Goal: Information Seeking & Learning: Learn about a topic

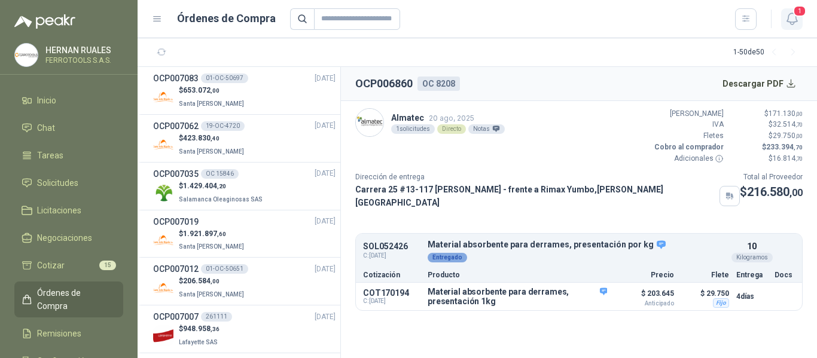
click at [793, 23] on icon "button" at bounding box center [792, 18] width 15 height 15
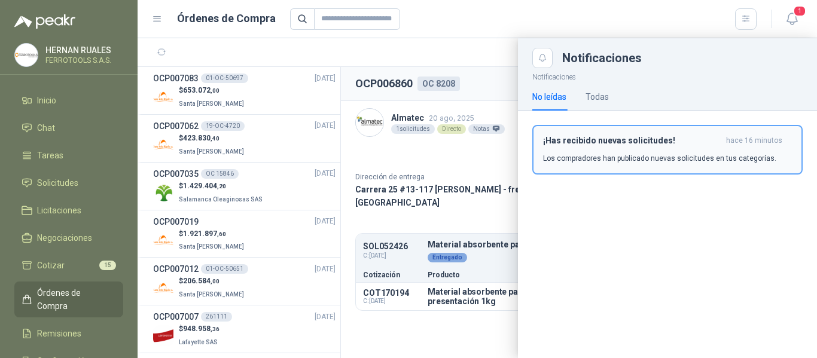
click at [645, 165] on button "¡Has recibido nuevas solicitudes! hace 16 minutos Los compradores han publicado…" at bounding box center [668, 150] width 270 height 50
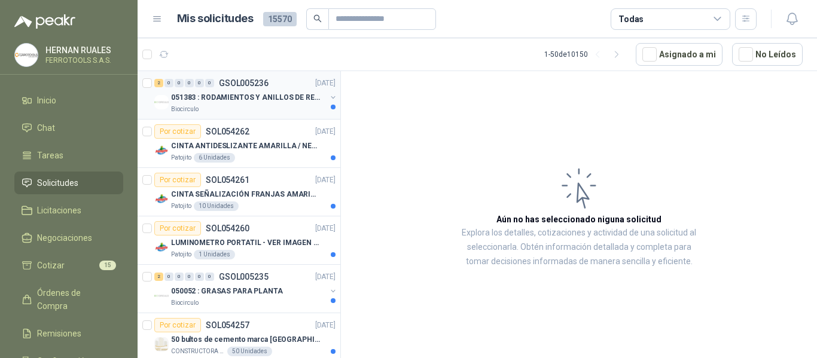
click at [260, 96] on p "051383 : RODAMIENTOS Y ANILLOS DE RETENCION RUEDAS" at bounding box center [245, 97] width 149 height 11
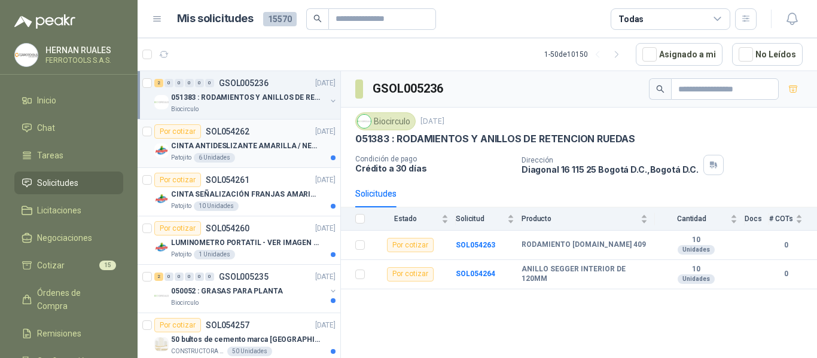
click at [273, 153] on div "Patojito 6 Unidades" at bounding box center [253, 158] width 165 height 10
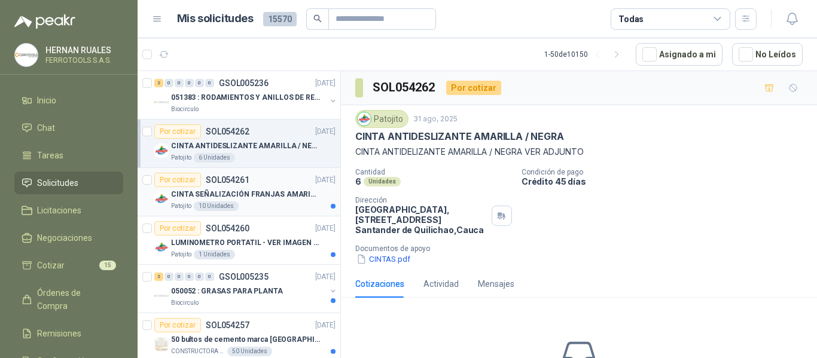
click at [289, 197] on p "CINTA SEÑALIZACIÓN FRANJAS AMARILLAS NEGRA" at bounding box center [245, 194] width 149 height 11
click at [295, 148] on p "CINTA ANTIDESLIZANTE AMARILLA / NEGRA" at bounding box center [245, 146] width 149 height 11
click at [393, 257] on button "CINTAS.pdf" at bounding box center [383, 259] width 56 height 13
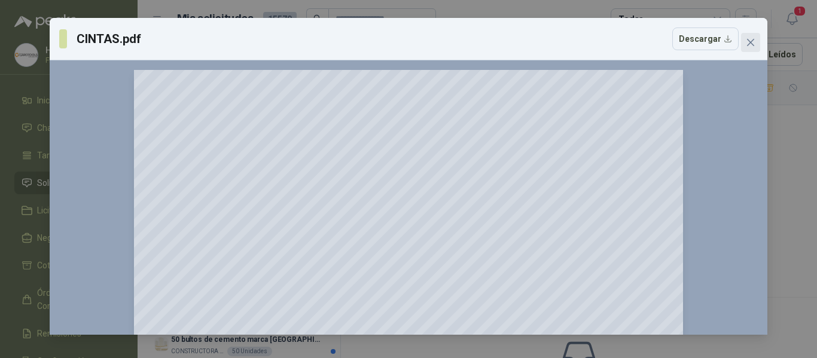
click at [752, 44] on icon "close" at bounding box center [750, 42] width 7 height 7
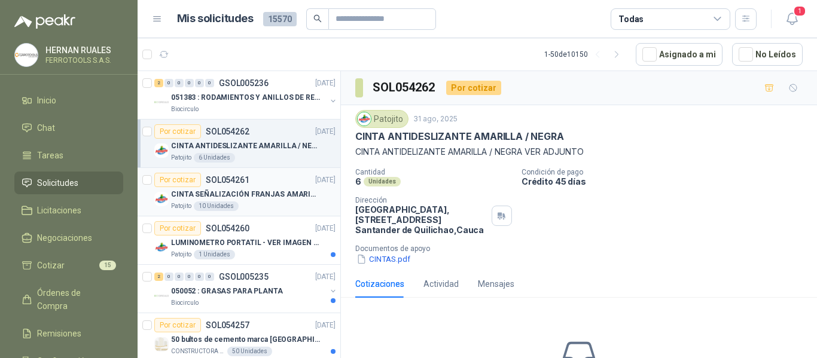
click at [255, 197] on p "CINTA SEÑALIZACIÓN FRANJAS AMARILLAS NEGRA" at bounding box center [245, 194] width 149 height 11
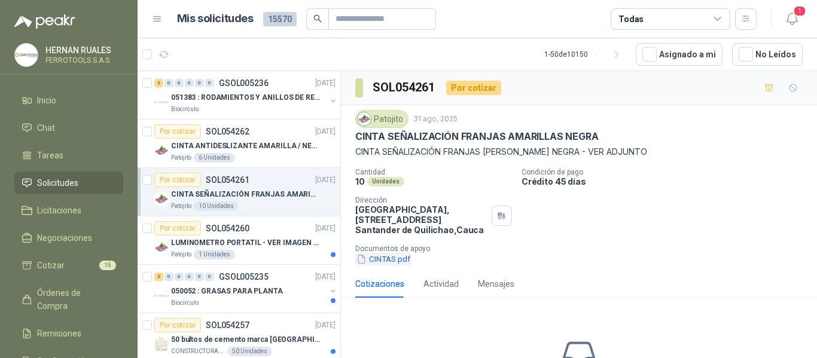
click at [387, 257] on button "CINTAS.pdf" at bounding box center [383, 259] width 56 height 13
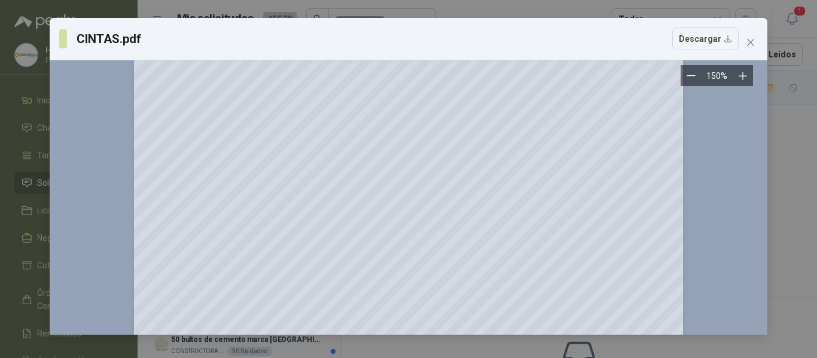
scroll to position [359, 0]
click at [749, 45] on icon "close" at bounding box center [750, 42] width 7 height 7
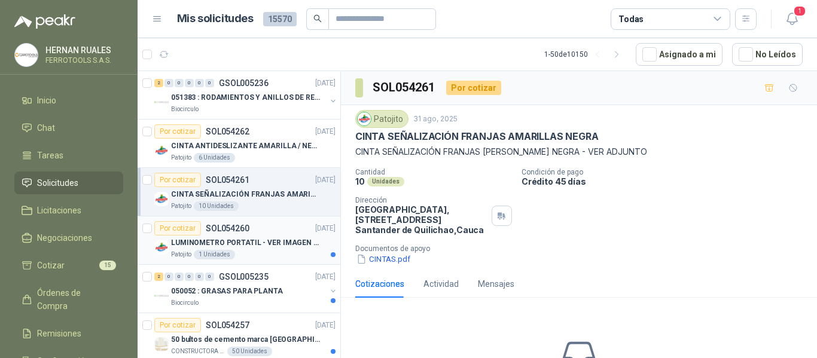
click at [273, 242] on p "LUMINOMETRO PORTATIL - VER IMAGEN ADJUNTA" at bounding box center [245, 243] width 149 height 11
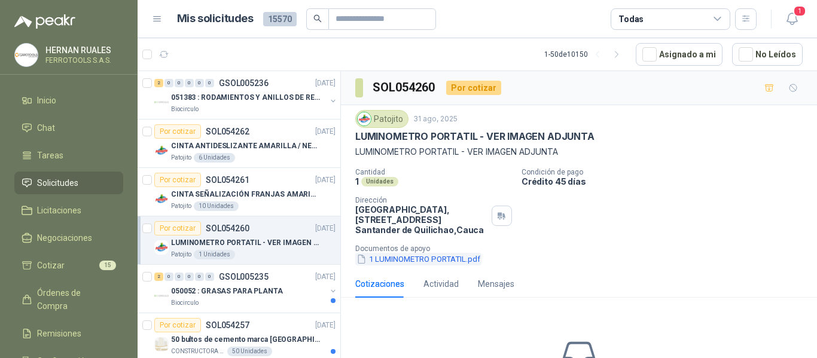
click at [437, 261] on button "1 LUMINOMETRO PORTATIL.pdf" at bounding box center [418, 259] width 126 height 13
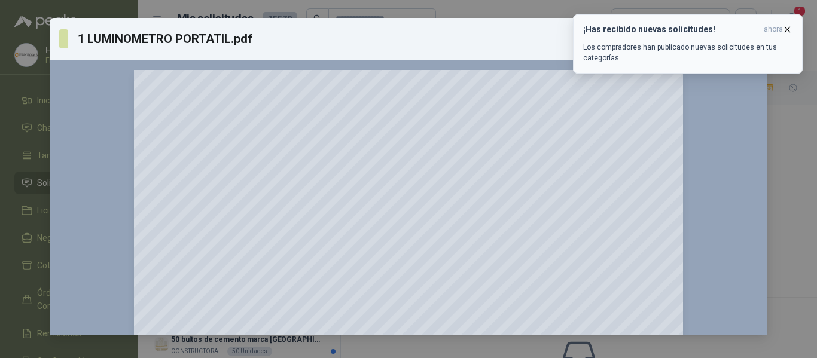
click at [786, 30] on icon "button" at bounding box center [788, 30] width 10 height 10
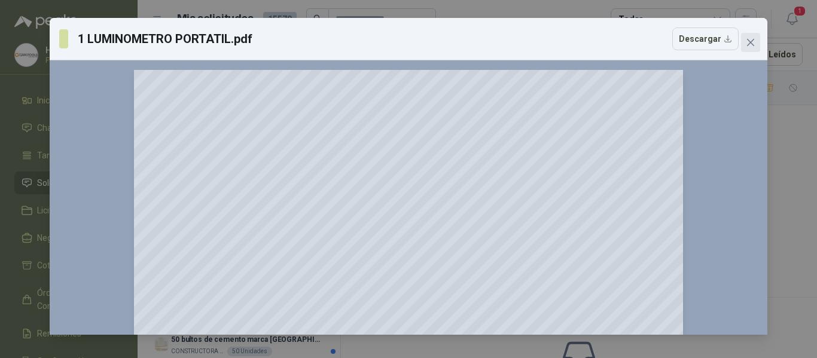
click at [754, 43] on icon "close" at bounding box center [751, 43] width 10 height 10
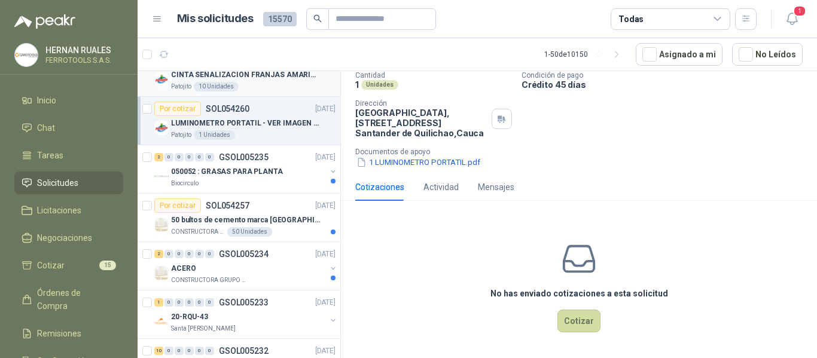
scroll to position [179, 0]
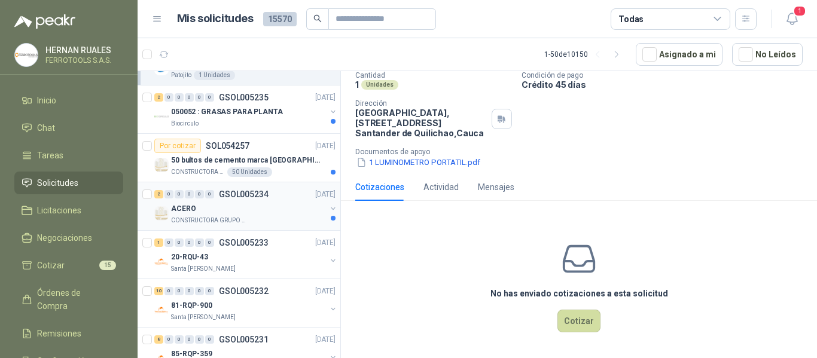
click at [264, 224] on div "CONSTRUCTORA GRUPO FIP" at bounding box center [248, 221] width 155 height 10
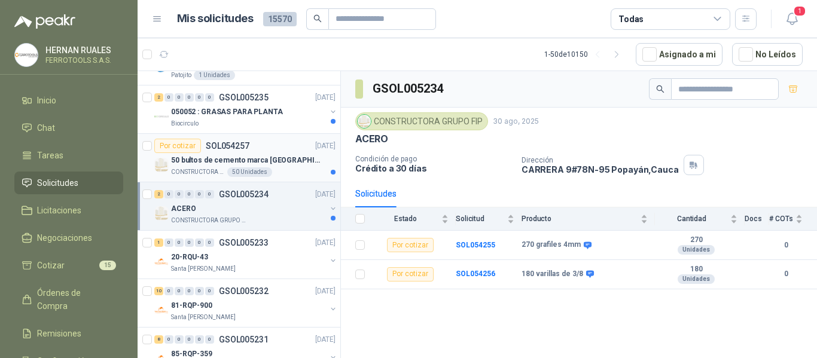
click at [268, 171] on div "CONSTRUCTORA GRUPO FIP 50 Unidades" at bounding box center [253, 173] width 165 height 10
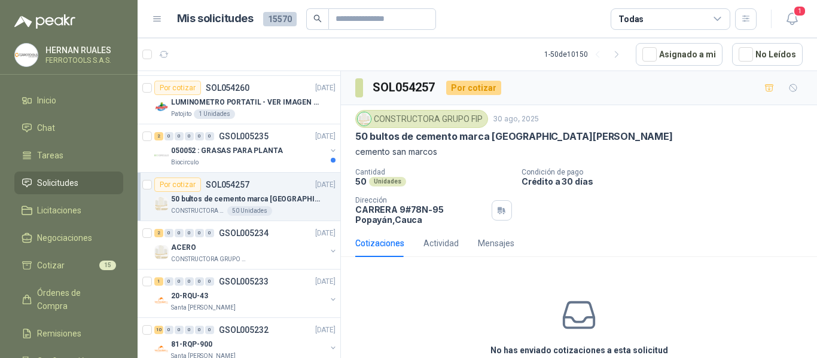
scroll to position [120, 0]
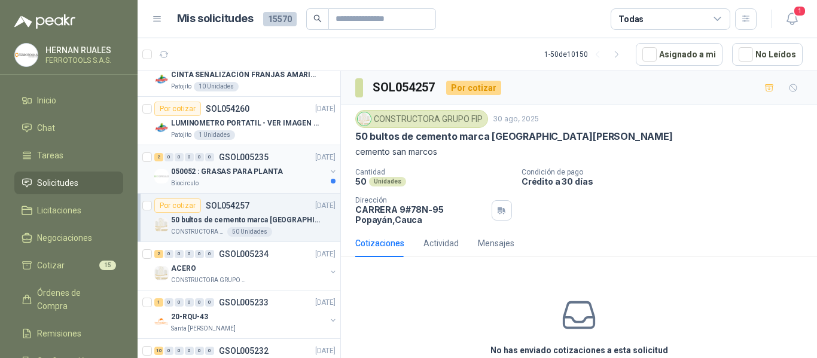
click at [267, 177] on p "050052 : GRASAS PARA PLANTA" at bounding box center [227, 171] width 112 height 11
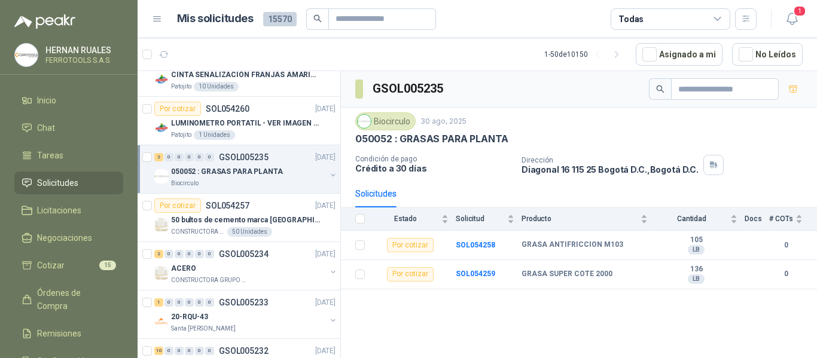
click at [267, 177] on p "050052 : GRASAS PARA PLANTA" at bounding box center [227, 171] width 112 height 11
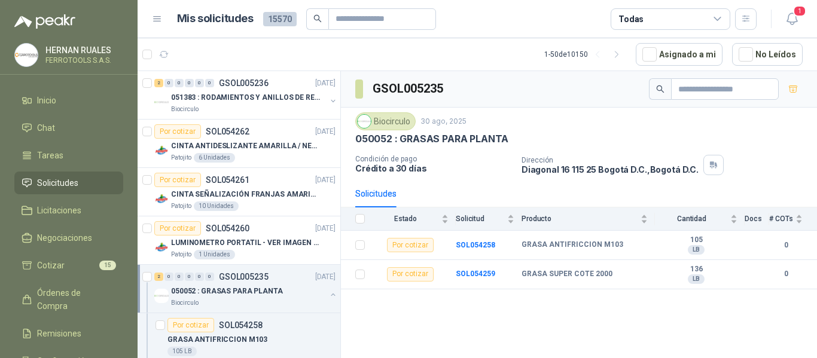
click at [314, 293] on div "050052 : GRASAS PARA PLANTA" at bounding box center [248, 291] width 155 height 14
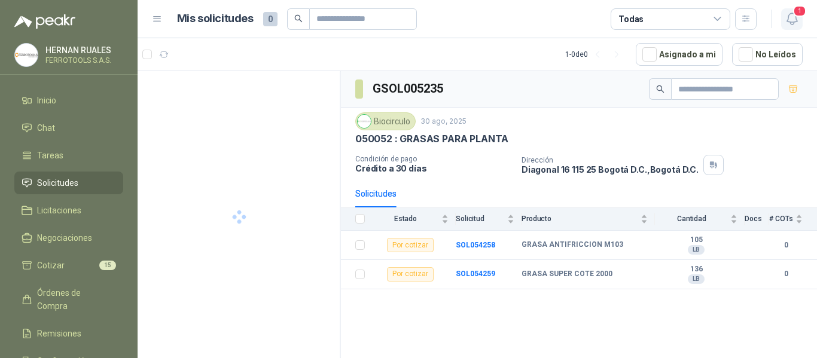
click at [795, 22] on icon "button" at bounding box center [792, 18] width 10 height 11
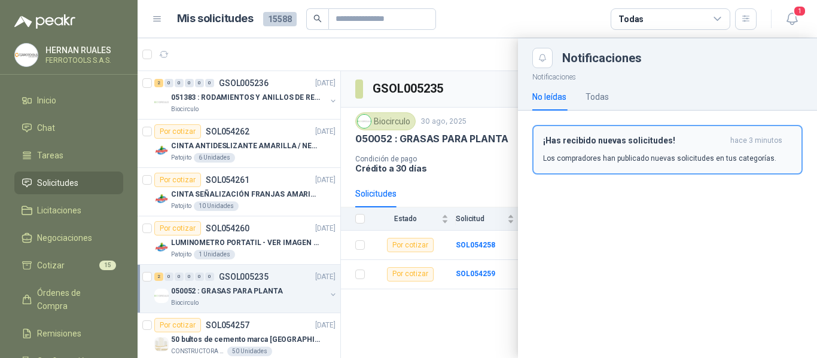
click at [659, 149] on div "¡Has recibido nuevas solicitudes! hace 3 minutos Los compradores han publicado …" at bounding box center [667, 150] width 249 height 28
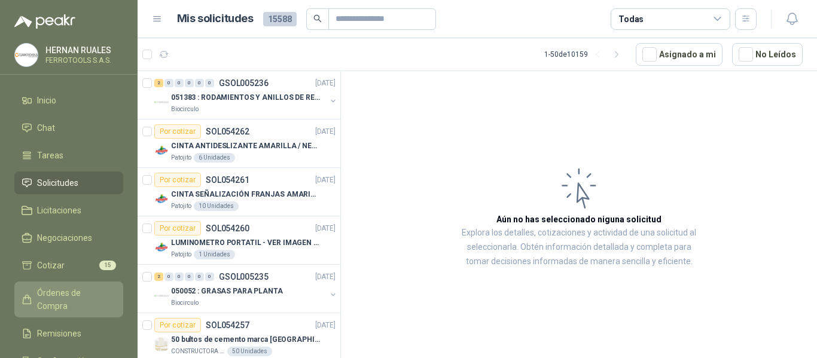
click at [75, 291] on span "Órdenes de Compra" at bounding box center [74, 300] width 75 height 26
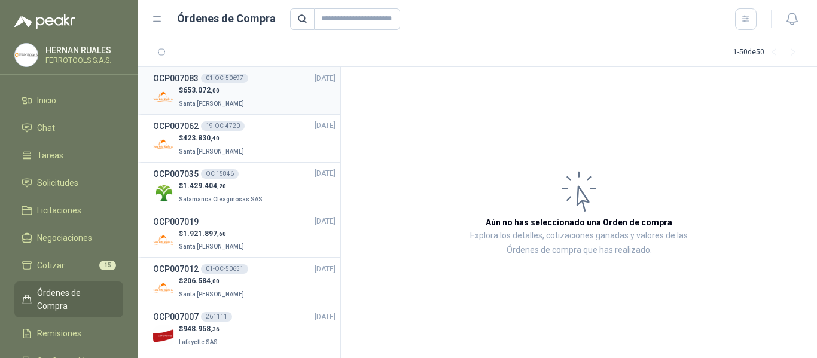
click at [259, 81] on div "OCP007083 01-OC-50697 29/08/25" at bounding box center [244, 78] width 182 height 13
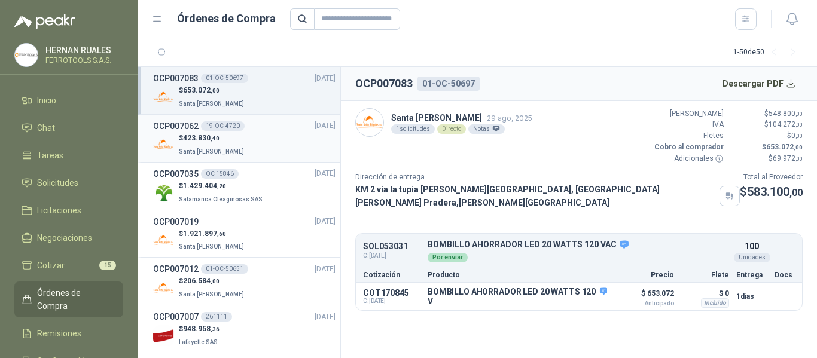
click at [269, 133] on div "$ 423.830 ,40 Santa Anita Napoles" at bounding box center [244, 145] width 182 height 25
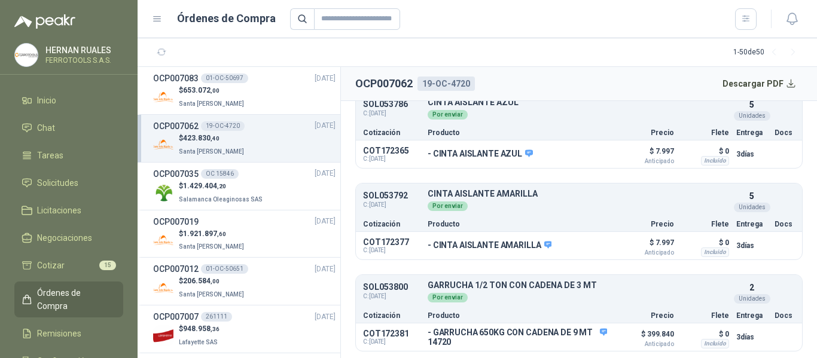
scroll to position [245, 0]
click at [285, 182] on div "$ 1.429.404 ,20 Salamanca Oleaginosas SAS" at bounding box center [244, 193] width 182 height 25
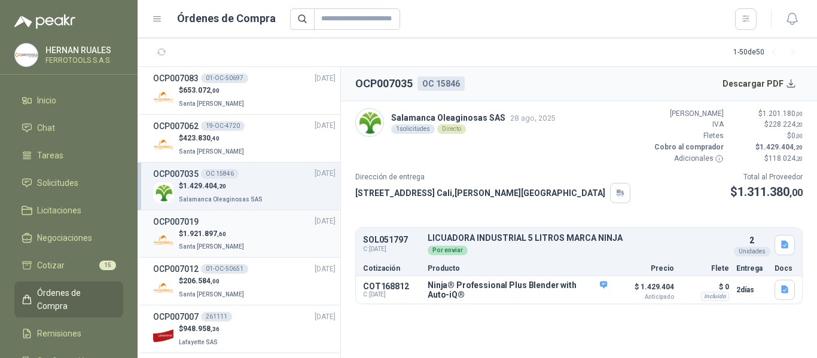
click at [243, 229] on div "$ 1.921.897 ,60 Santa Anita Napoles" at bounding box center [244, 241] width 182 height 25
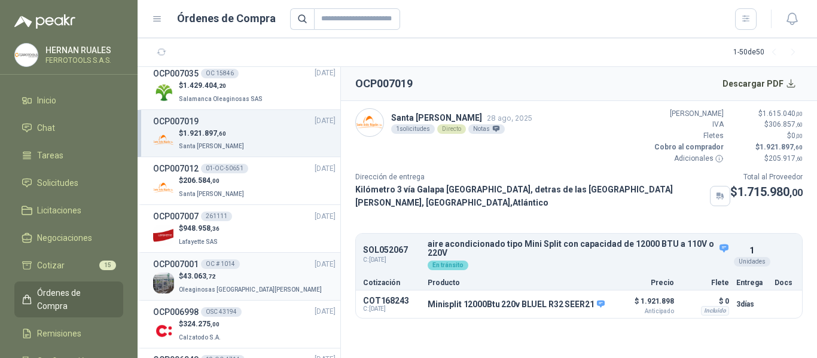
scroll to position [120, 0]
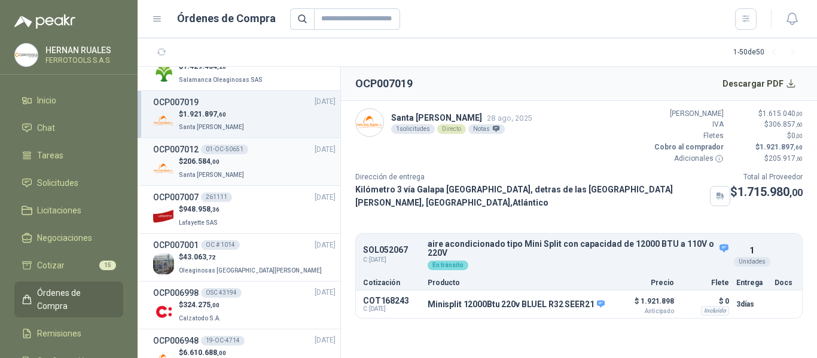
click at [260, 172] on div "$ 206.584 ,00 Santa Anita Napoles" at bounding box center [244, 168] width 182 height 25
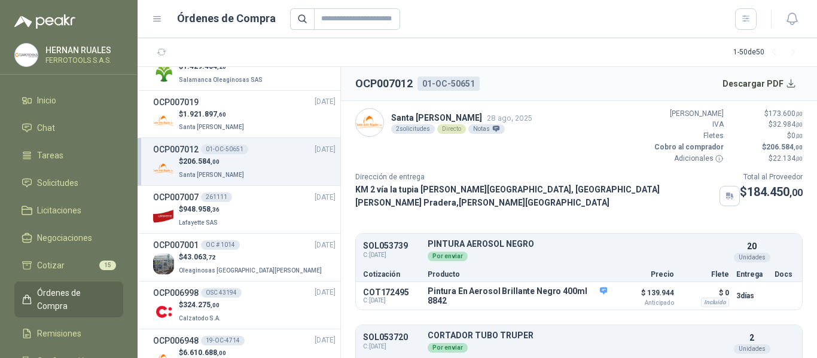
scroll to position [44, 0]
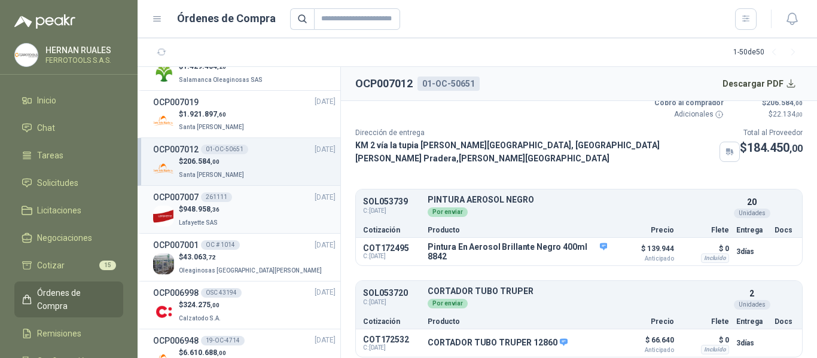
click at [291, 215] on div "$ 948.958 ,36 Lafayette SAS" at bounding box center [244, 216] width 182 height 25
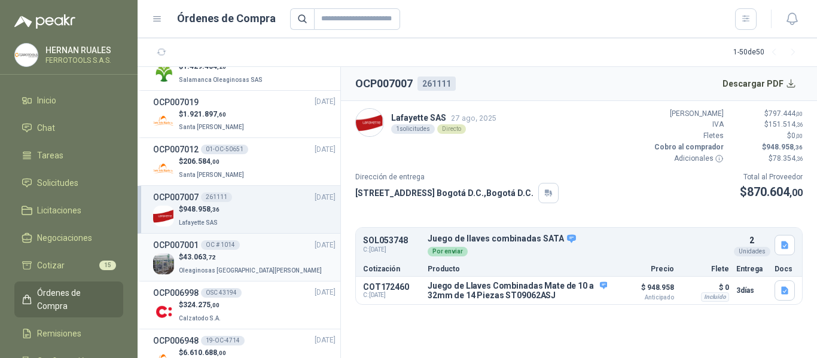
click at [276, 263] on div "$ 43.063 ,72 Oleaginosas San Fernando" at bounding box center [244, 264] width 182 height 25
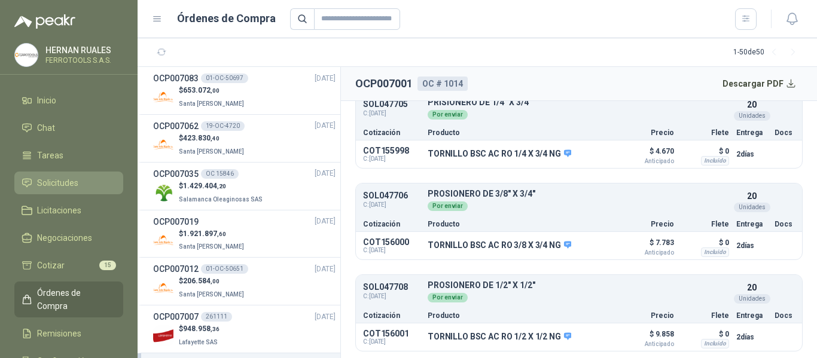
drag, startPoint x: 83, startPoint y: 179, endPoint x: 80, endPoint y: 174, distance: 6.2
click at [82, 179] on li "Solicitudes" at bounding box center [69, 183] width 95 height 13
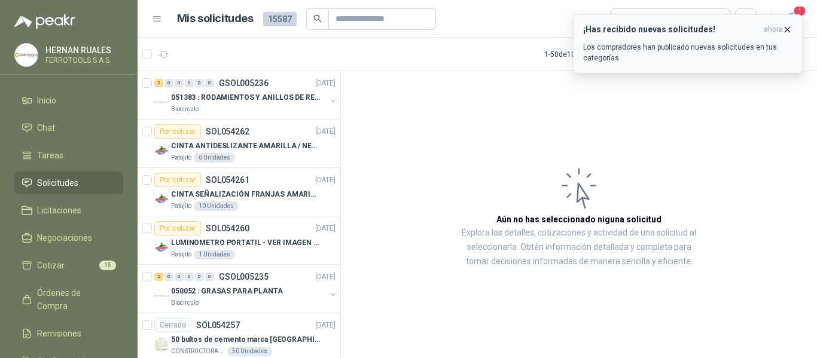
click at [700, 44] on p "Los compradores han publicado nuevas solicitudes en tus categorías." at bounding box center [687, 53] width 209 height 22
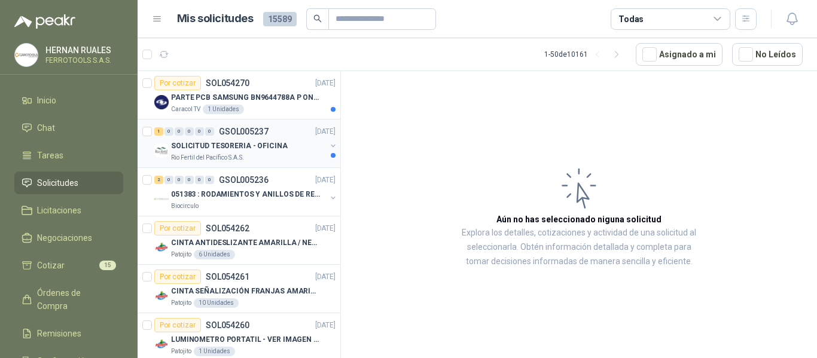
click at [257, 156] on div "Rio Fertil del Pacífico S.A.S." at bounding box center [248, 158] width 155 height 10
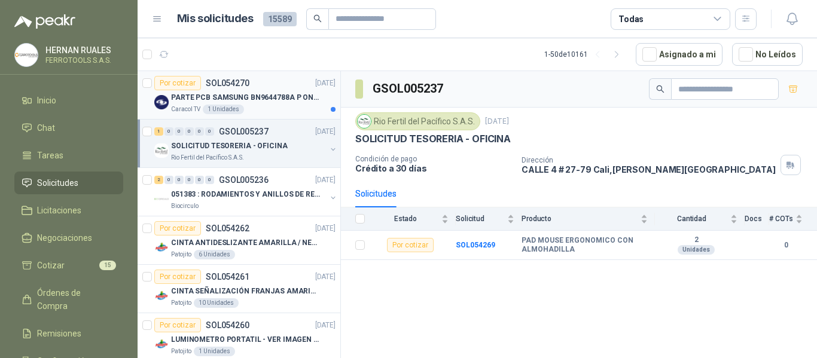
click at [274, 101] on p "PARTE PCB SAMSUNG BN9644788A P ONECONNE" at bounding box center [245, 97] width 149 height 11
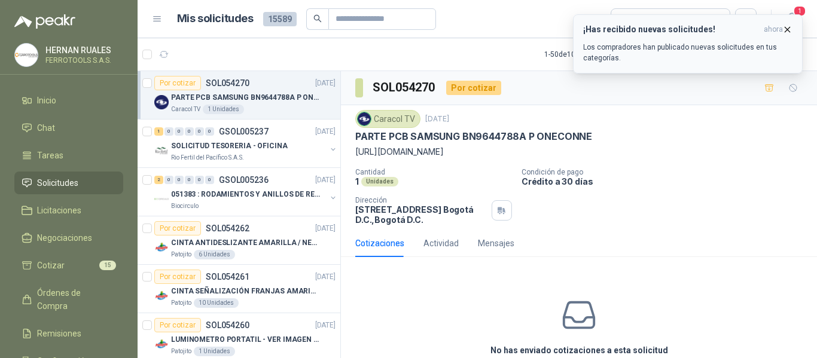
drag, startPoint x: 454, startPoint y: 284, endPoint x: 784, endPoint y: 35, distance: 413.6
click at [784, 35] on div "¡Has recibido nuevas solicitudes! ahora Los compradores han publicado nuevas so…" at bounding box center [687, 44] width 209 height 39
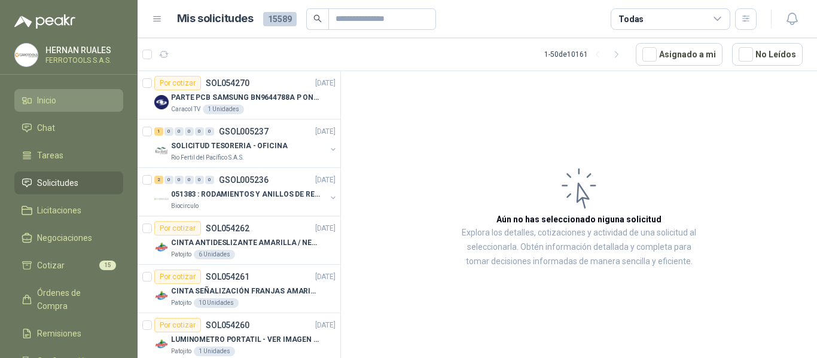
click at [49, 103] on span "Inicio" at bounding box center [46, 100] width 19 height 13
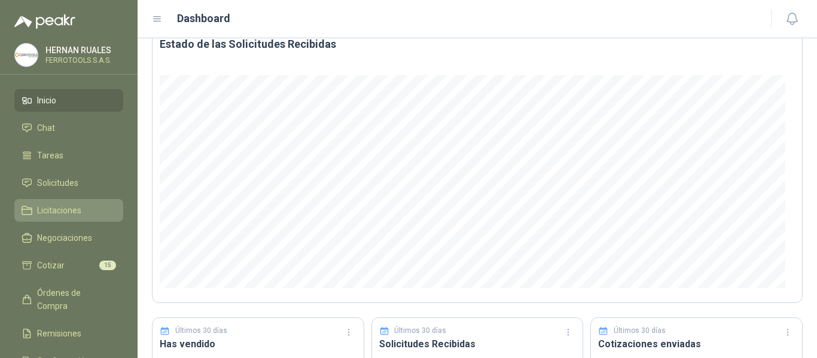
scroll to position [60, 0]
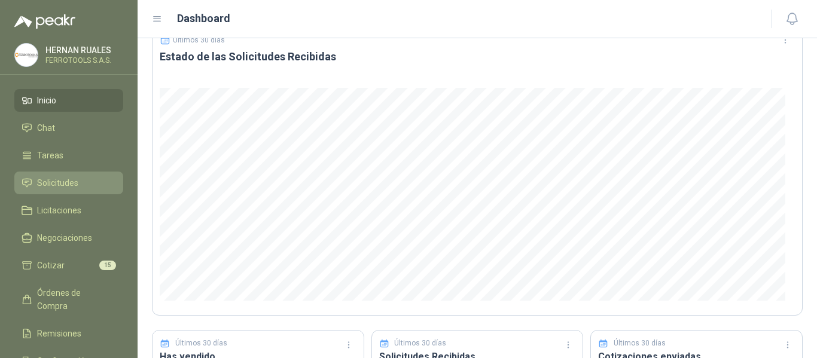
click at [57, 188] on span "Solicitudes" at bounding box center [57, 183] width 41 height 13
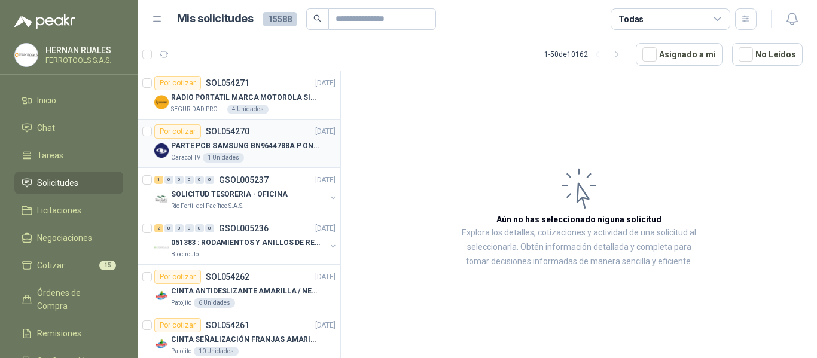
click at [290, 156] on div "Caracol TV 1 Unidades" at bounding box center [253, 158] width 165 height 10
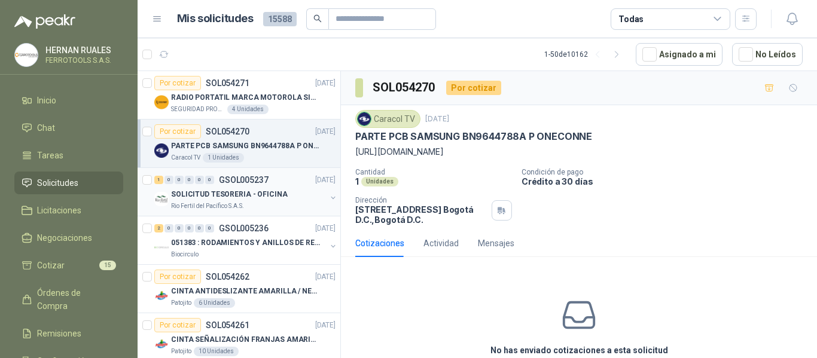
click at [275, 204] on div "Rio Fertil del Pacífico S.A.S." at bounding box center [248, 207] width 155 height 10
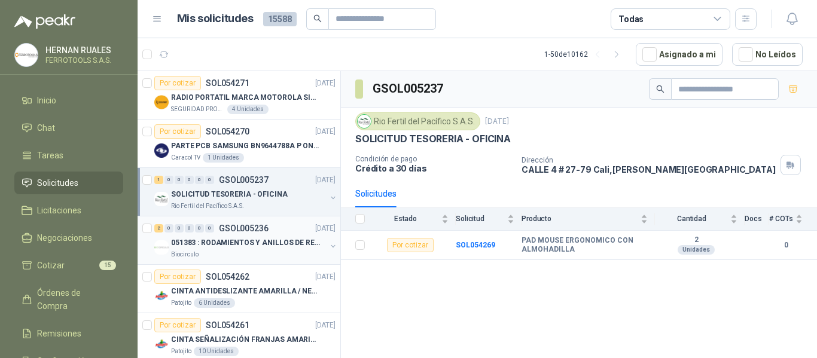
click at [284, 255] on div "Biocirculo" at bounding box center [248, 255] width 155 height 10
